Goal: Task Accomplishment & Management: Manage account settings

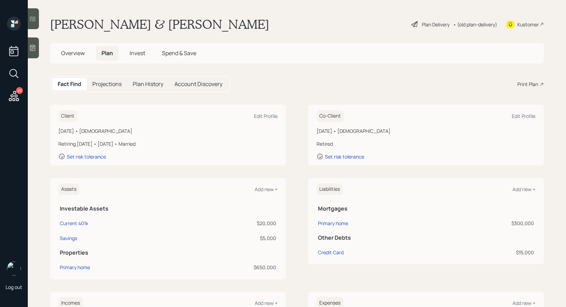
click at [414, 27] on icon at bounding box center [414, 24] width 8 height 8
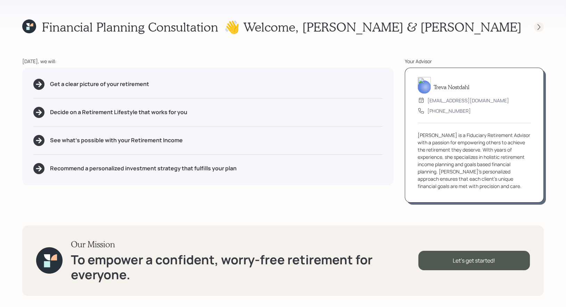
click at [537, 25] on icon at bounding box center [538, 27] width 7 height 7
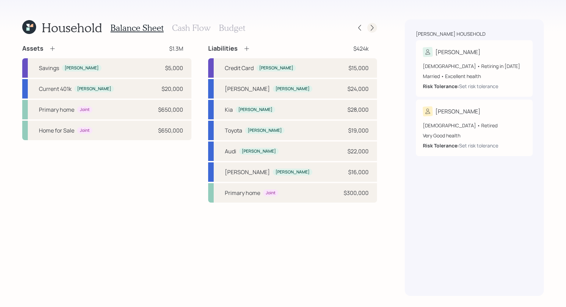
click at [372, 28] on icon at bounding box center [371, 27] width 7 height 7
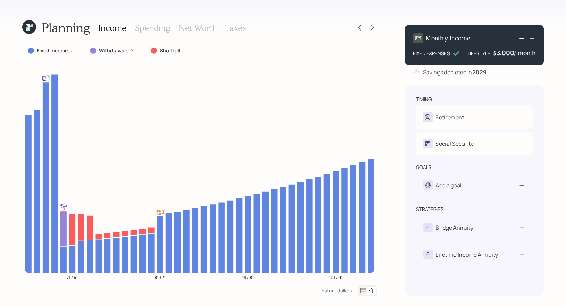
click at [33, 28] on icon at bounding box center [29, 27] width 14 height 14
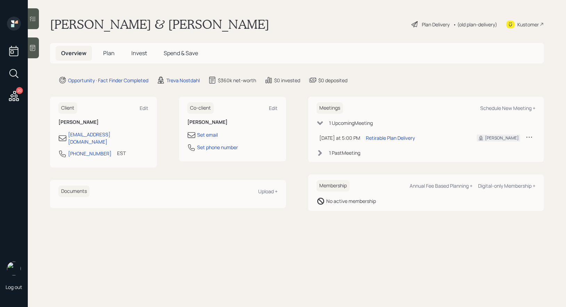
click at [422, 25] on div "Plan Delivery" at bounding box center [436, 24] width 28 height 7
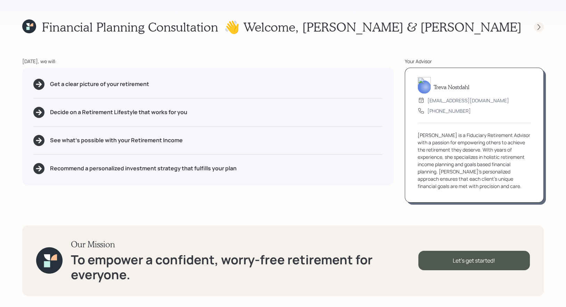
click at [538, 24] on icon at bounding box center [538, 27] width 7 height 7
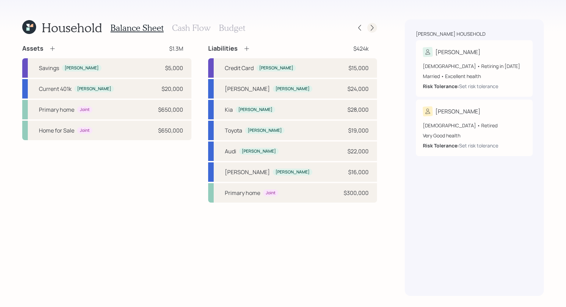
click at [370, 25] on icon at bounding box center [371, 28] width 3 height 6
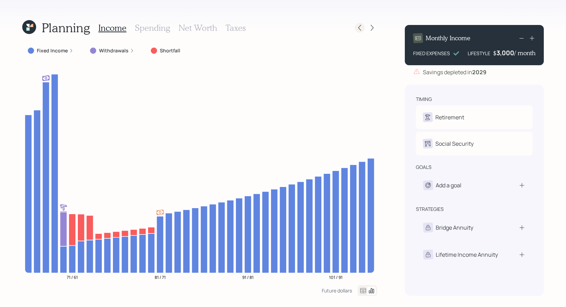
click at [358, 30] on icon at bounding box center [359, 27] width 7 height 7
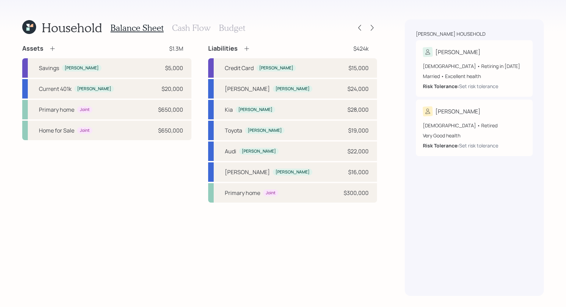
click at [179, 25] on h3 "Cash Flow" at bounding box center [191, 28] width 39 height 10
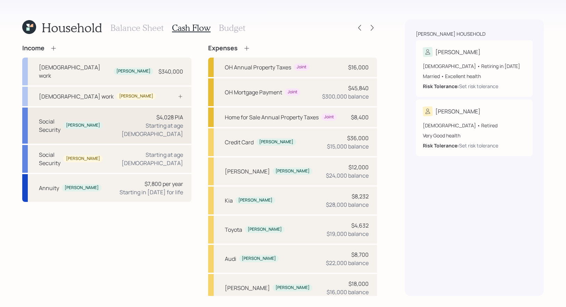
click at [120, 115] on div "Social Security Jeffrey $4,028 PIA Starting at age 67" at bounding box center [106, 126] width 169 height 36
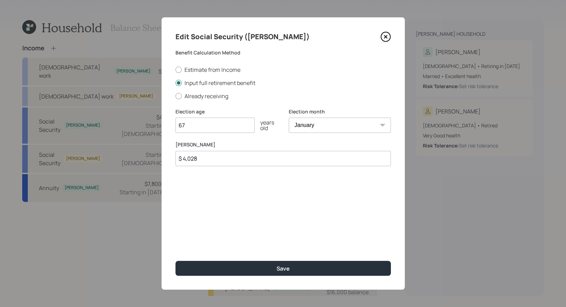
click at [383, 36] on icon at bounding box center [385, 37] width 10 height 10
